Goal: Task Accomplishment & Management: Manage account settings

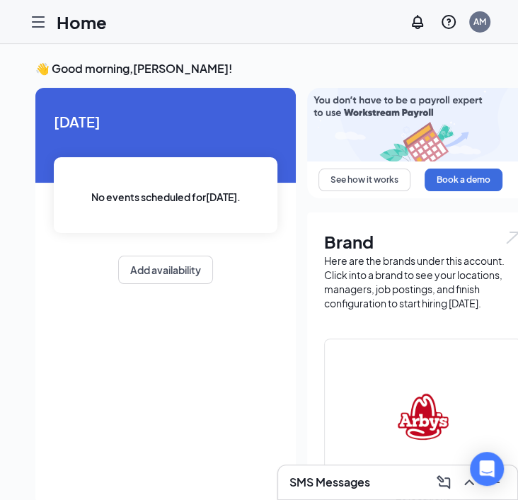
click at [42, 23] on icon "Hamburger" at bounding box center [38, 21] width 17 height 17
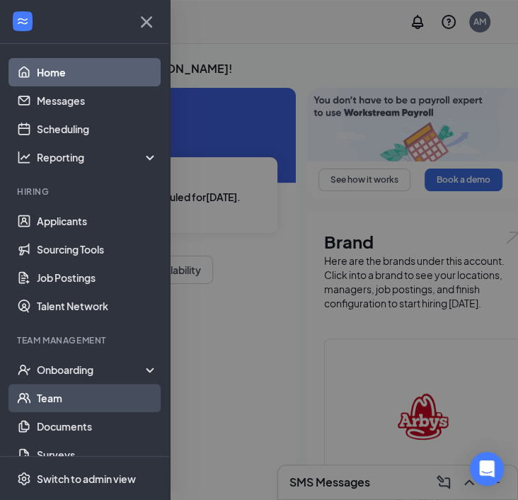
click at [61, 406] on link "Team" at bounding box center [97, 398] width 121 height 28
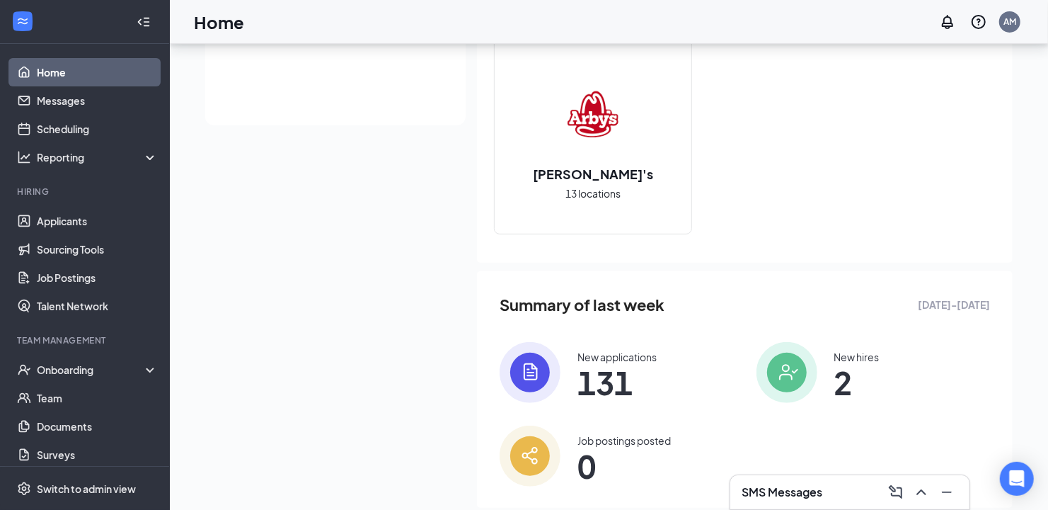
scroll to position [423, 0]
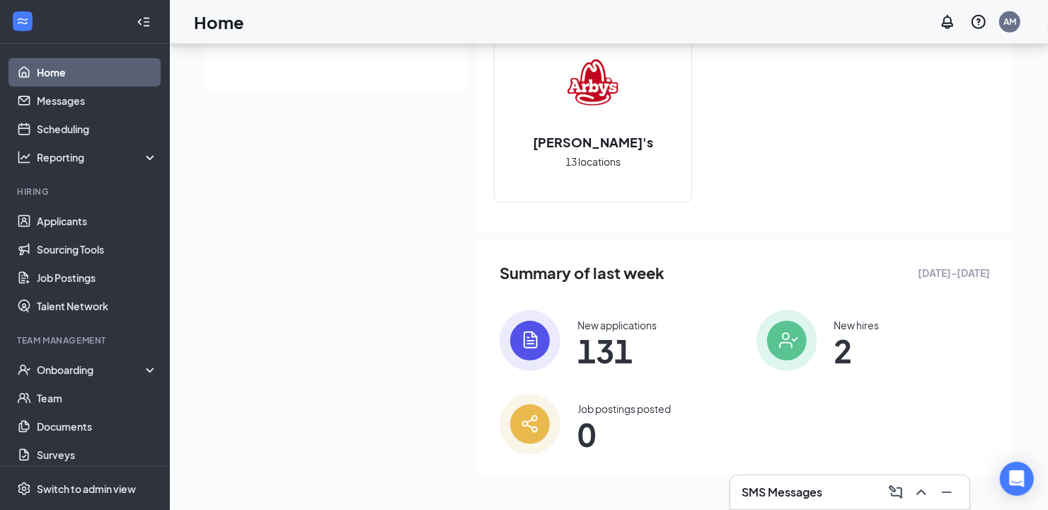
click at [859, 326] on div "New hires" at bounding box center [857, 325] width 45 height 14
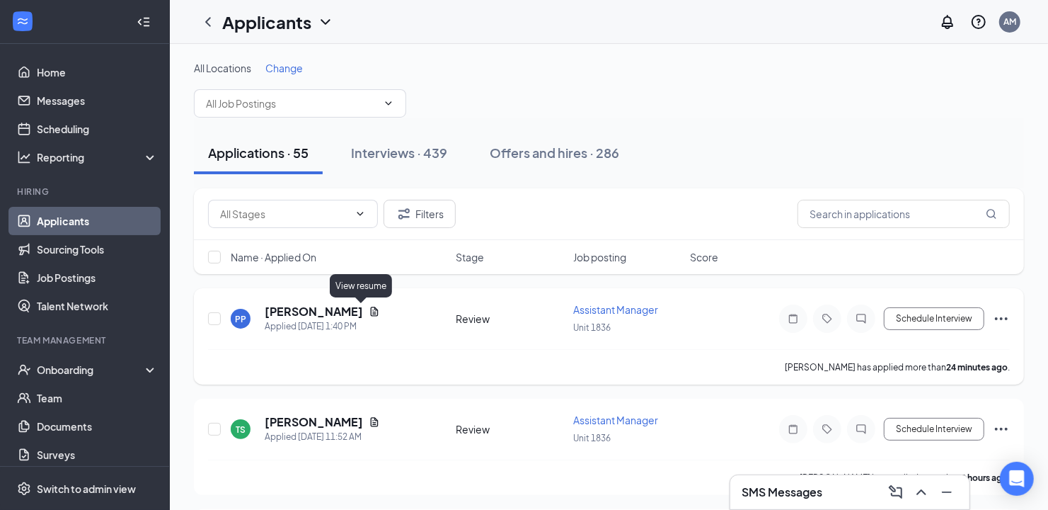
click at [369, 311] on icon "Document" at bounding box center [374, 311] width 11 height 11
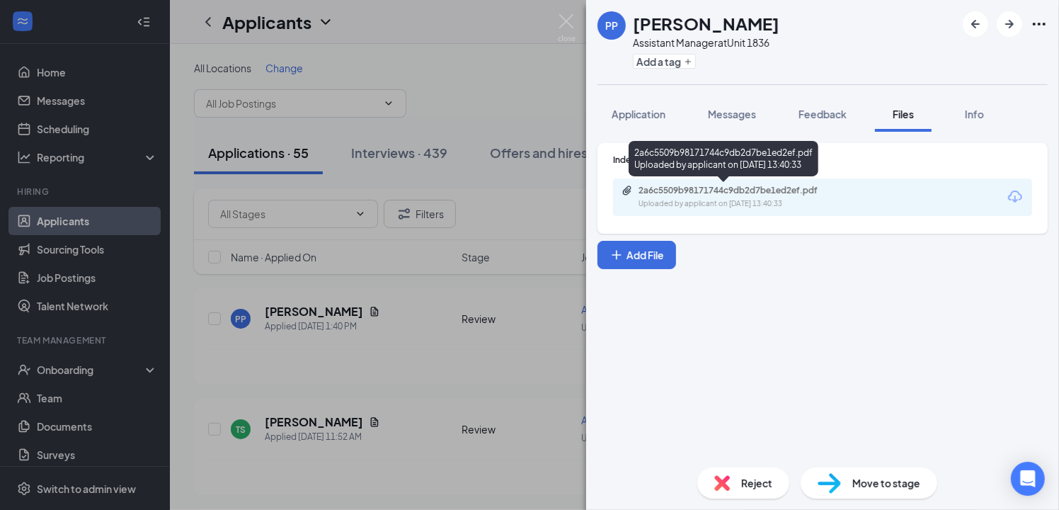
click at [806, 196] on div "2a6c5509b98171744c9db2d7be1ed2ef.pdf Uploaded by applicant on [DATE] 13:40:33" at bounding box center [735, 197] width 229 height 25
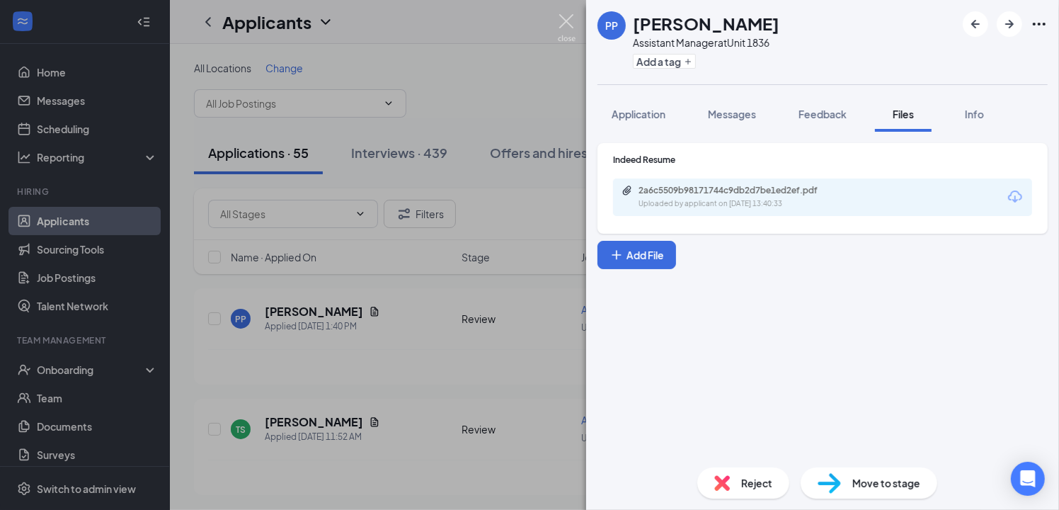
click at [561, 19] on img at bounding box center [567, 28] width 18 height 28
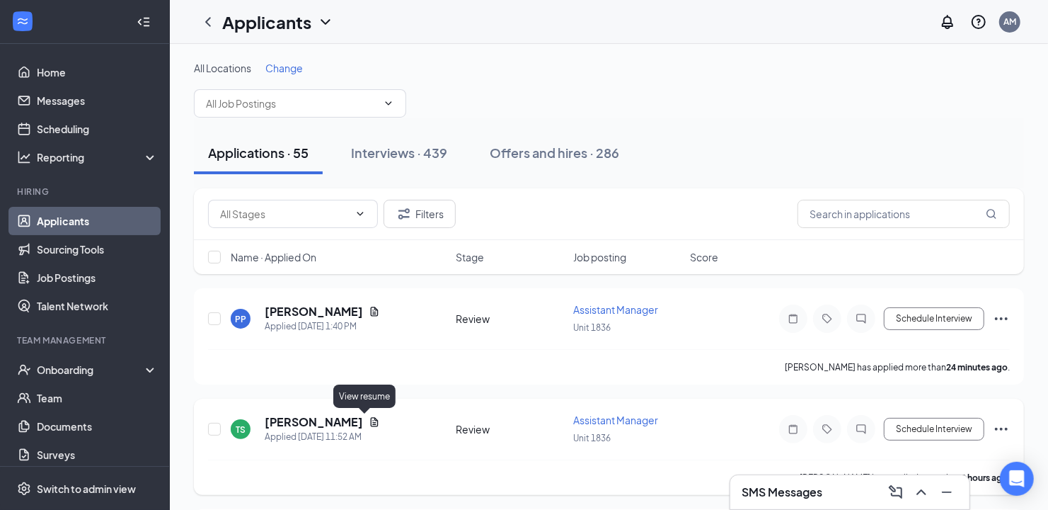
click at [371, 425] on icon "Document" at bounding box center [375, 421] width 8 height 9
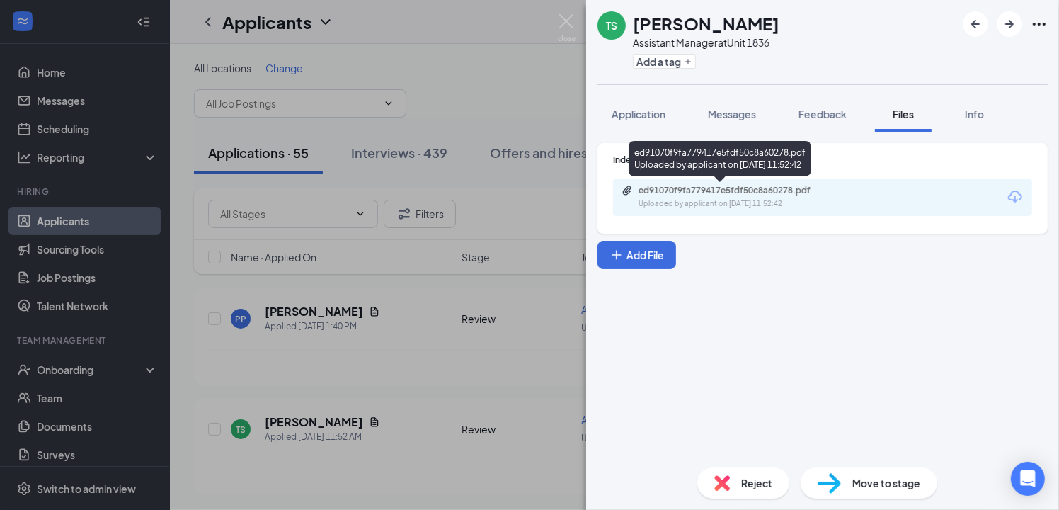
click at [779, 190] on div "ed91070f9fa779417e5fdf50c8a60278.pdf" at bounding box center [737, 190] width 198 height 11
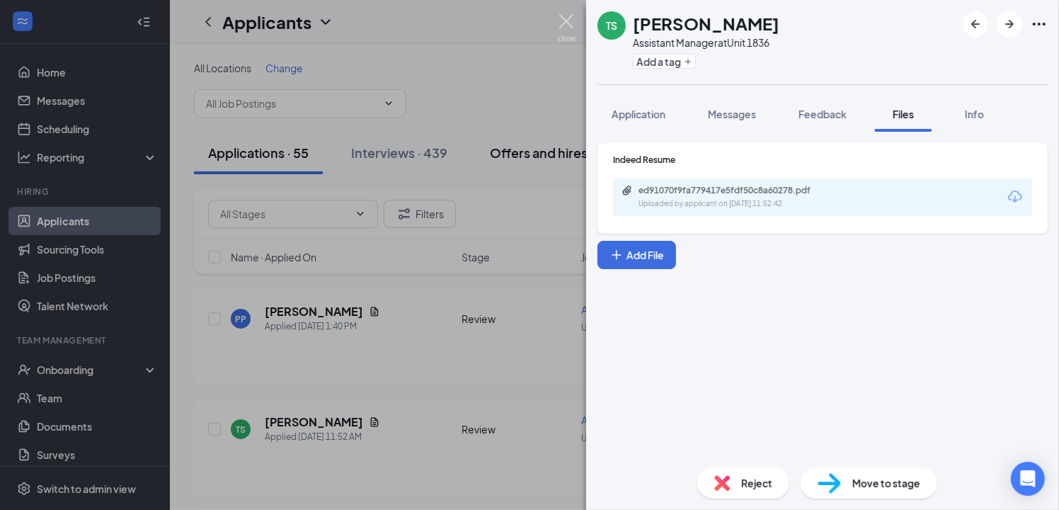
click at [563, 16] on img at bounding box center [567, 28] width 18 height 28
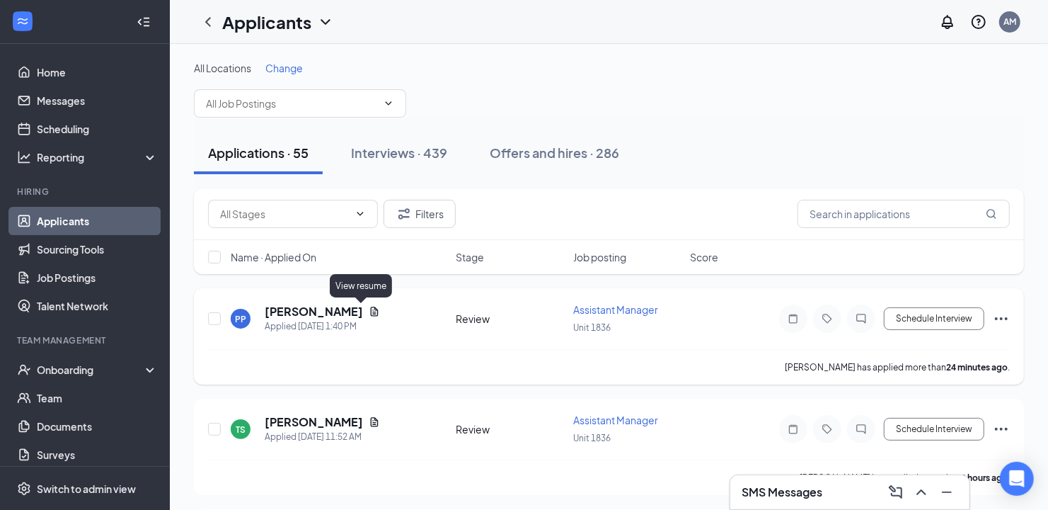
click at [369, 310] on icon "Document" at bounding box center [374, 311] width 11 height 11
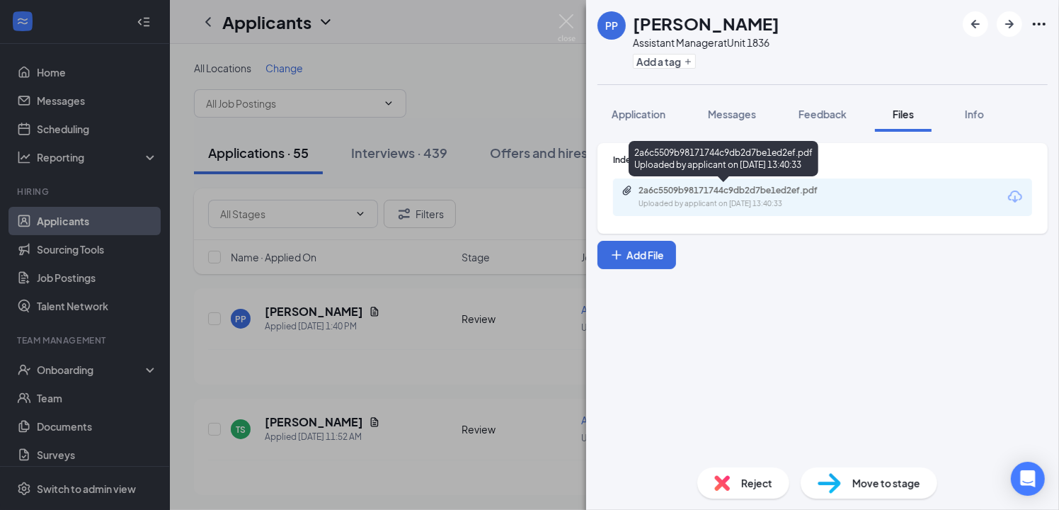
click at [805, 198] on div "Uploaded by applicant on Sep 16, 2025 at 13:40:33" at bounding box center [744, 203] width 212 height 11
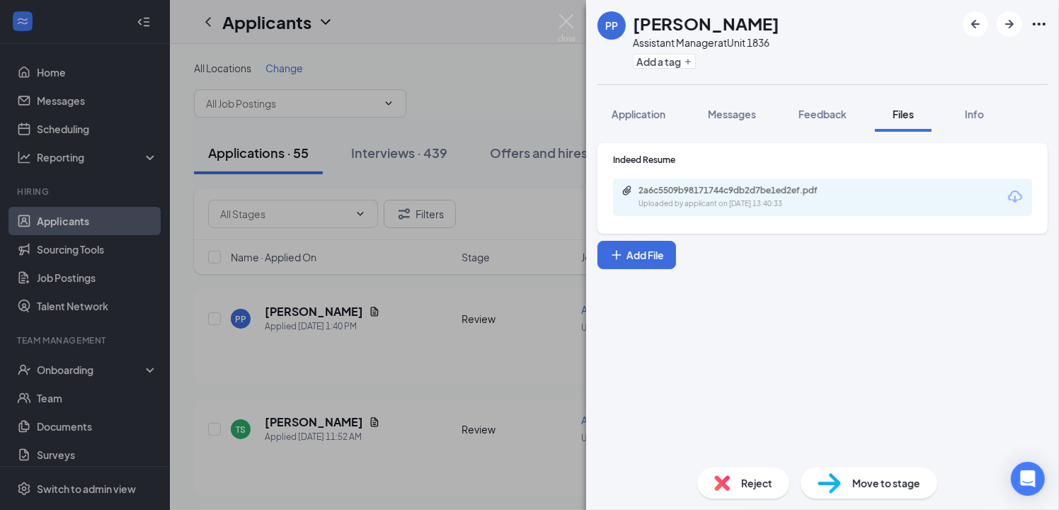
click at [411, 90] on div "PP Peggy Prescott Assistant Manager at Unit 1836 Add a tag Application Messages…" at bounding box center [529, 255] width 1059 height 510
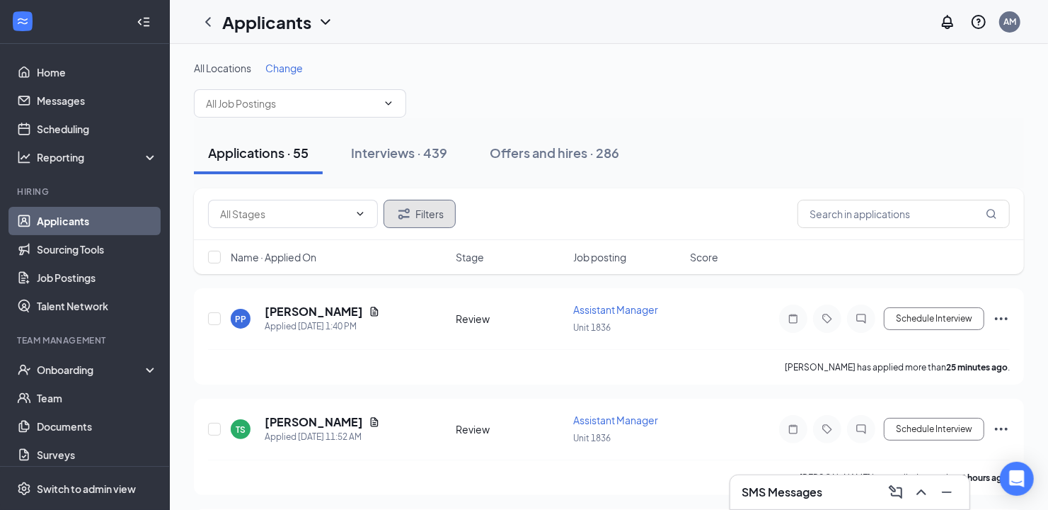
click at [425, 211] on button "Filters" at bounding box center [420, 214] width 72 height 28
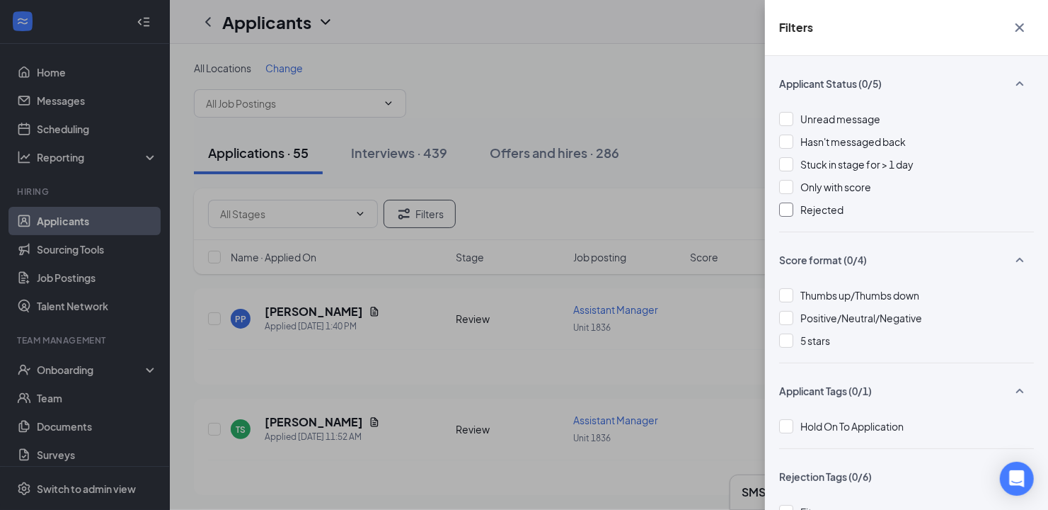
click at [827, 212] on span "Rejected" at bounding box center [822, 209] width 43 height 13
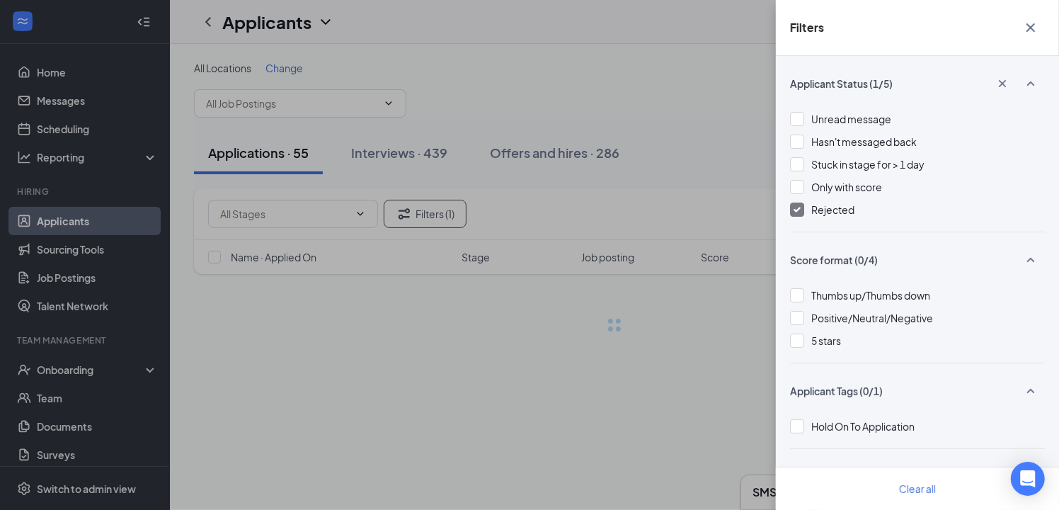
click at [539, 105] on div "Filters Applicant Status (1/5) Unread message Hasn't messaged back Stuck in sta…" at bounding box center [529, 255] width 1059 height 510
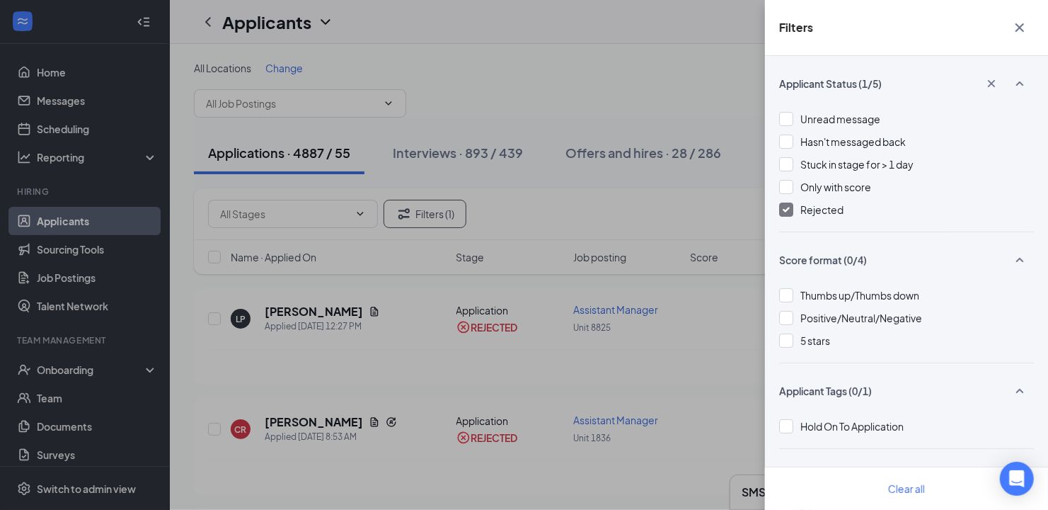
click at [505, 290] on div "Filters Applicant Status (1/5) Unread message Hasn't messaged back Stuck in sta…" at bounding box center [524, 255] width 1048 height 510
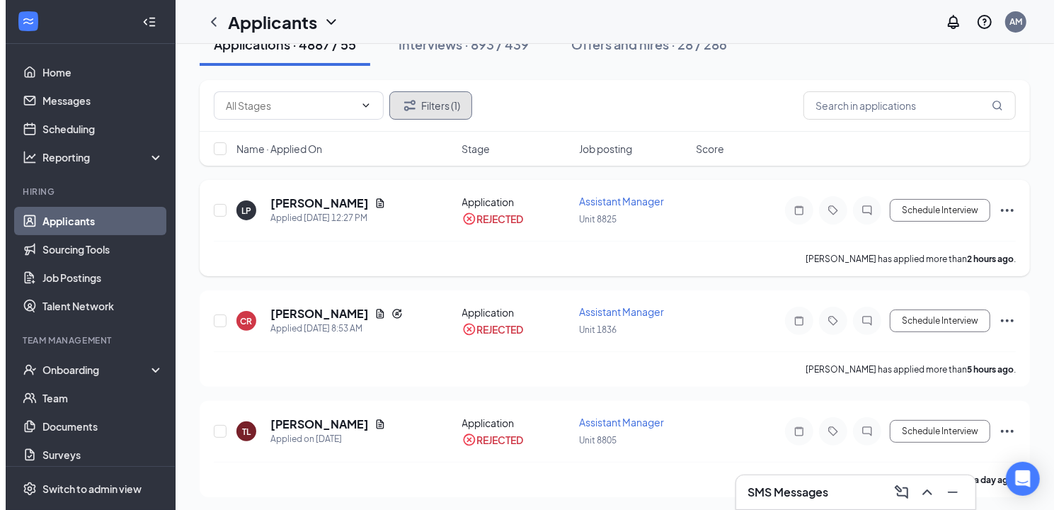
scroll to position [236, 0]
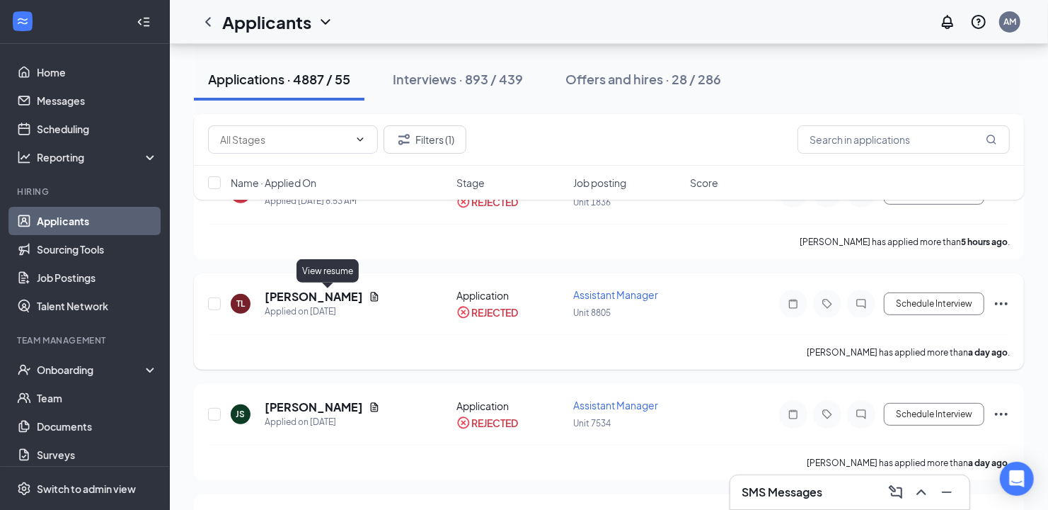
click at [371, 295] on icon "Document" at bounding box center [375, 296] width 8 height 9
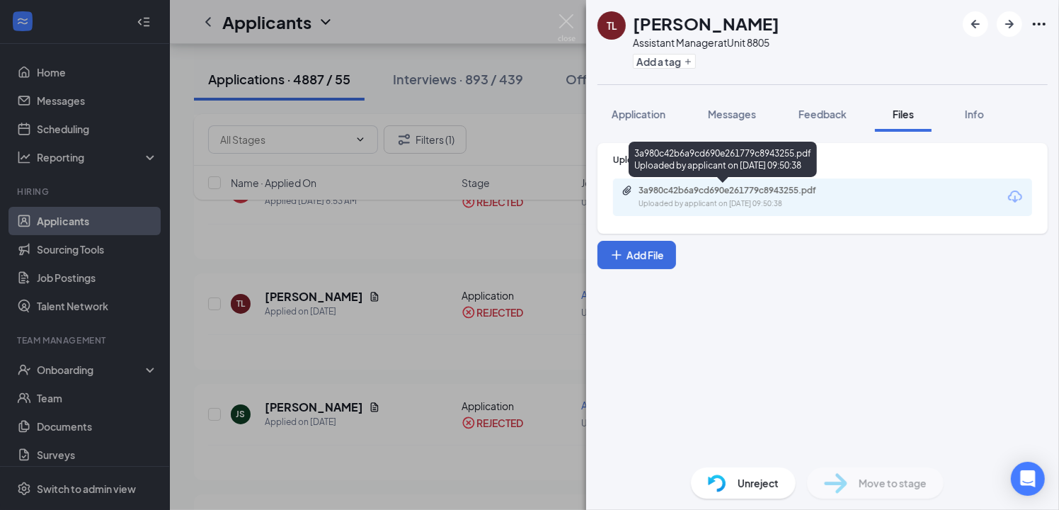
click at [788, 194] on div "3a980c42b6a9cd690e261779c8943255.pdf" at bounding box center [737, 190] width 198 height 11
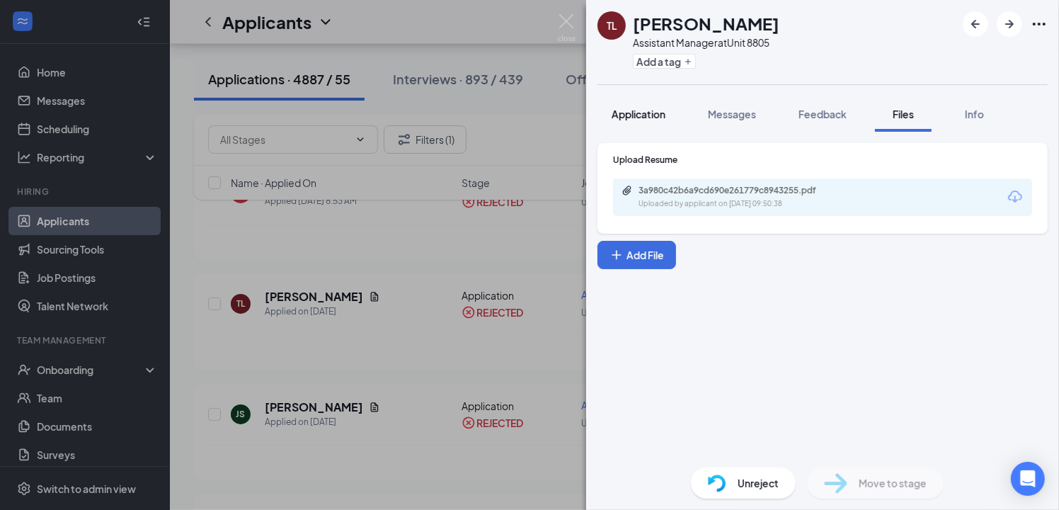
click at [655, 114] on span "Application" at bounding box center [639, 114] width 54 height 13
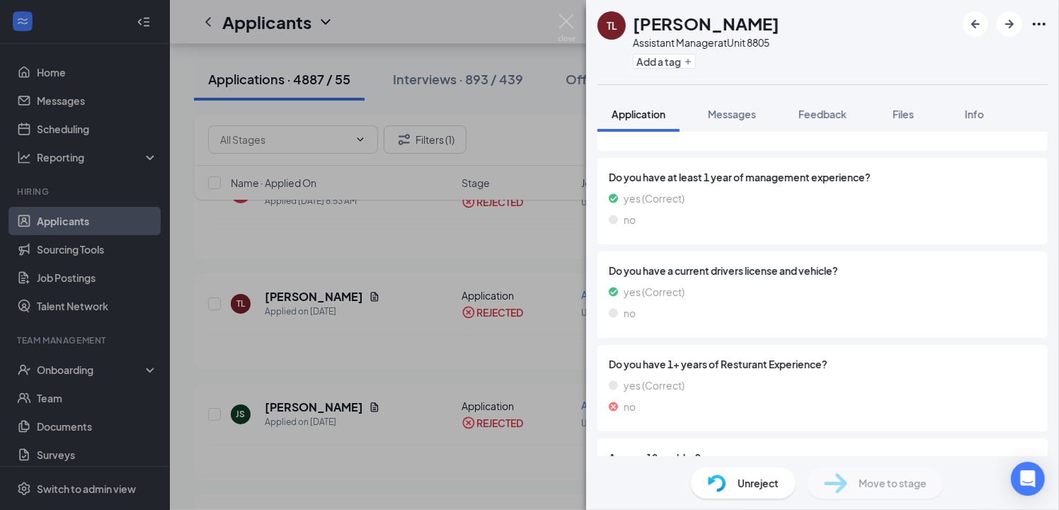
scroll to position [886, 0]
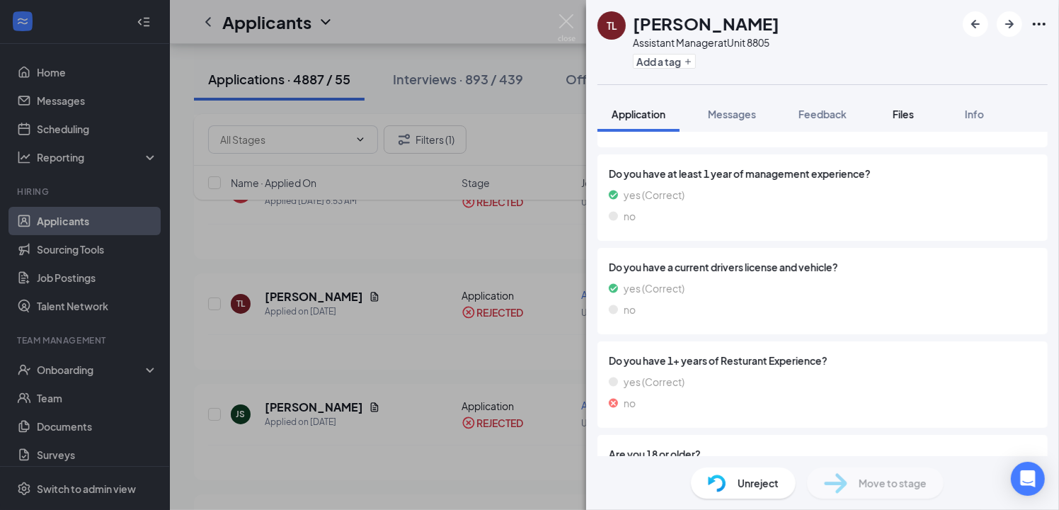
click at [903, 119] on span "Files" at bounding box center [903, 114] width 21 height 13
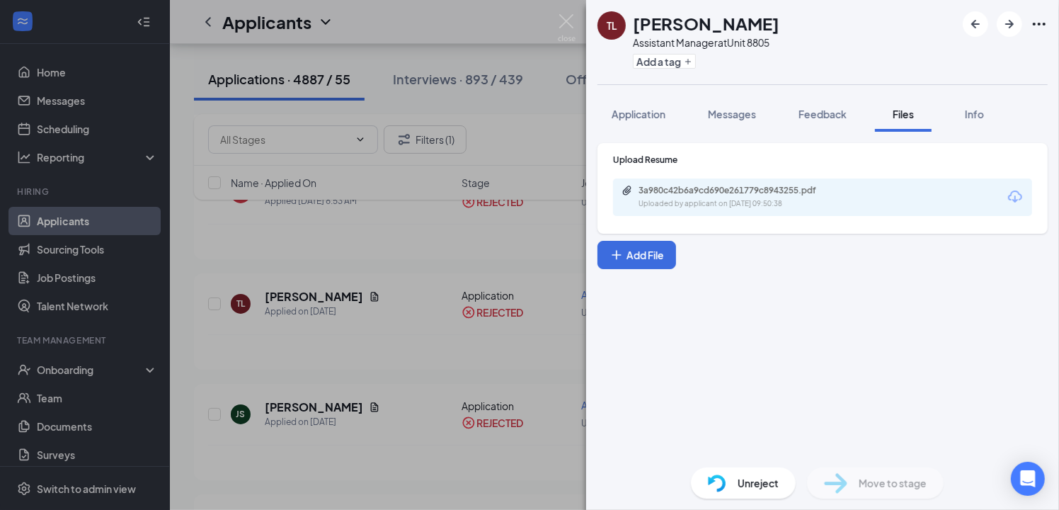
click at [736, 185] on div "3a980c42b6a9cd690e261779c8943255.pdf" at bounding box center [737, 190] width 198 height 11
click at [560, 18] on img at bounding box center [567, 28] width 18 height 28
